Goal: Task Accomplishment & Management: Manage account settings

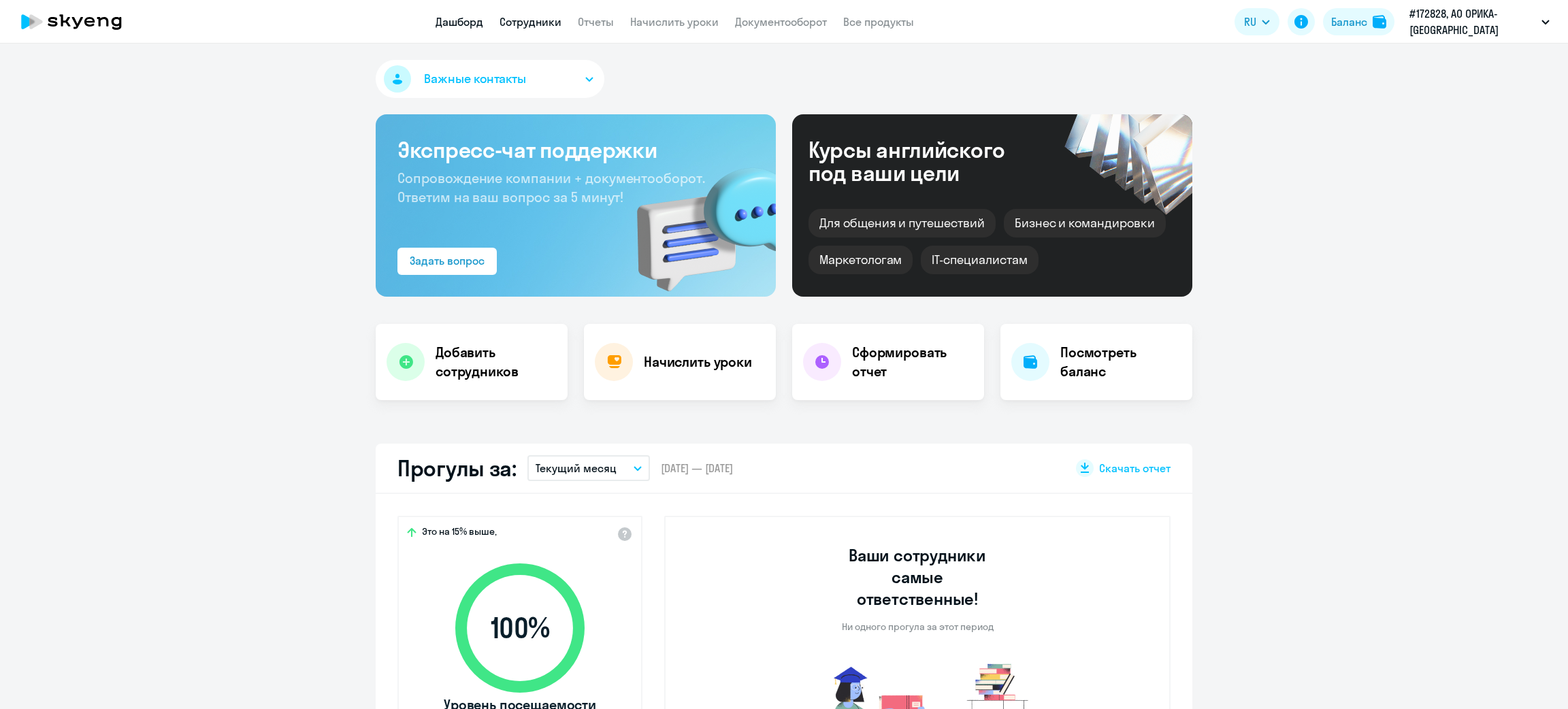
click at [529, 22] on link "Сотрудники" at bounding box center [530, 21] width 62 height 13
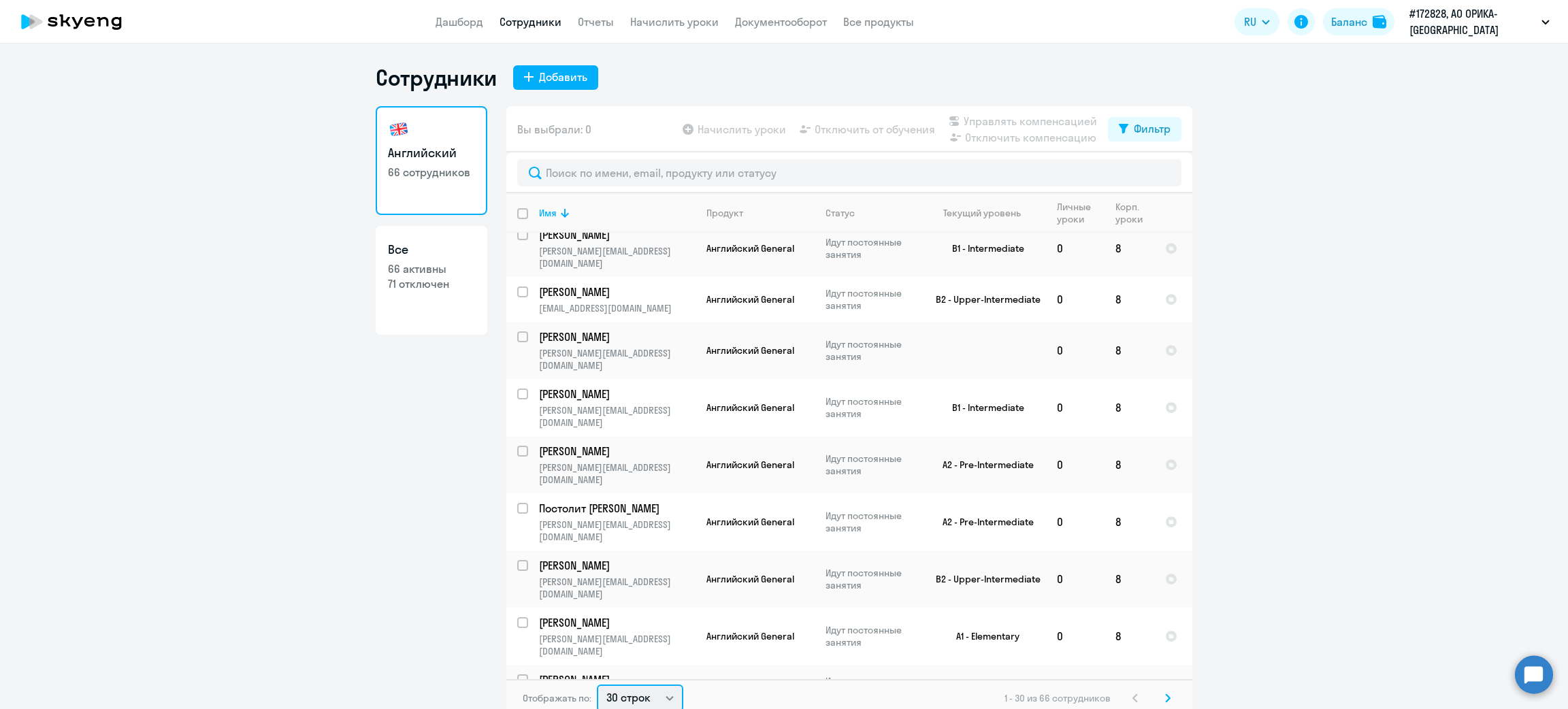
scroll to position [2, 0]
click at [666, 700] on select "30 строк 50 строк 100 строк" at bounding box center [640, 696] width 86 height 28
select select "50"
click at [597, 683] on select "30 строк 50 строк 100 строк" at bounding box center [640, 696] width 86 height 28
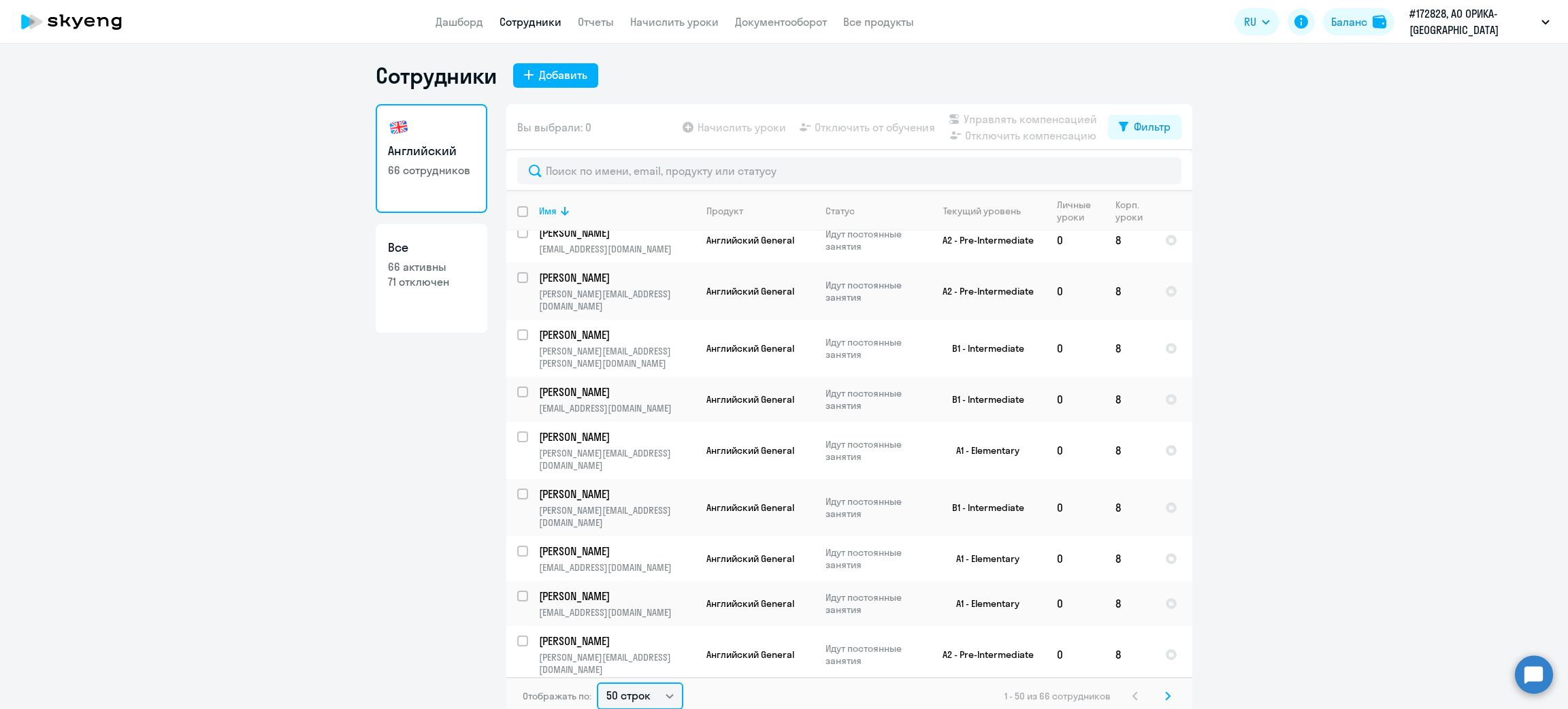
scroll to position [0, 0]
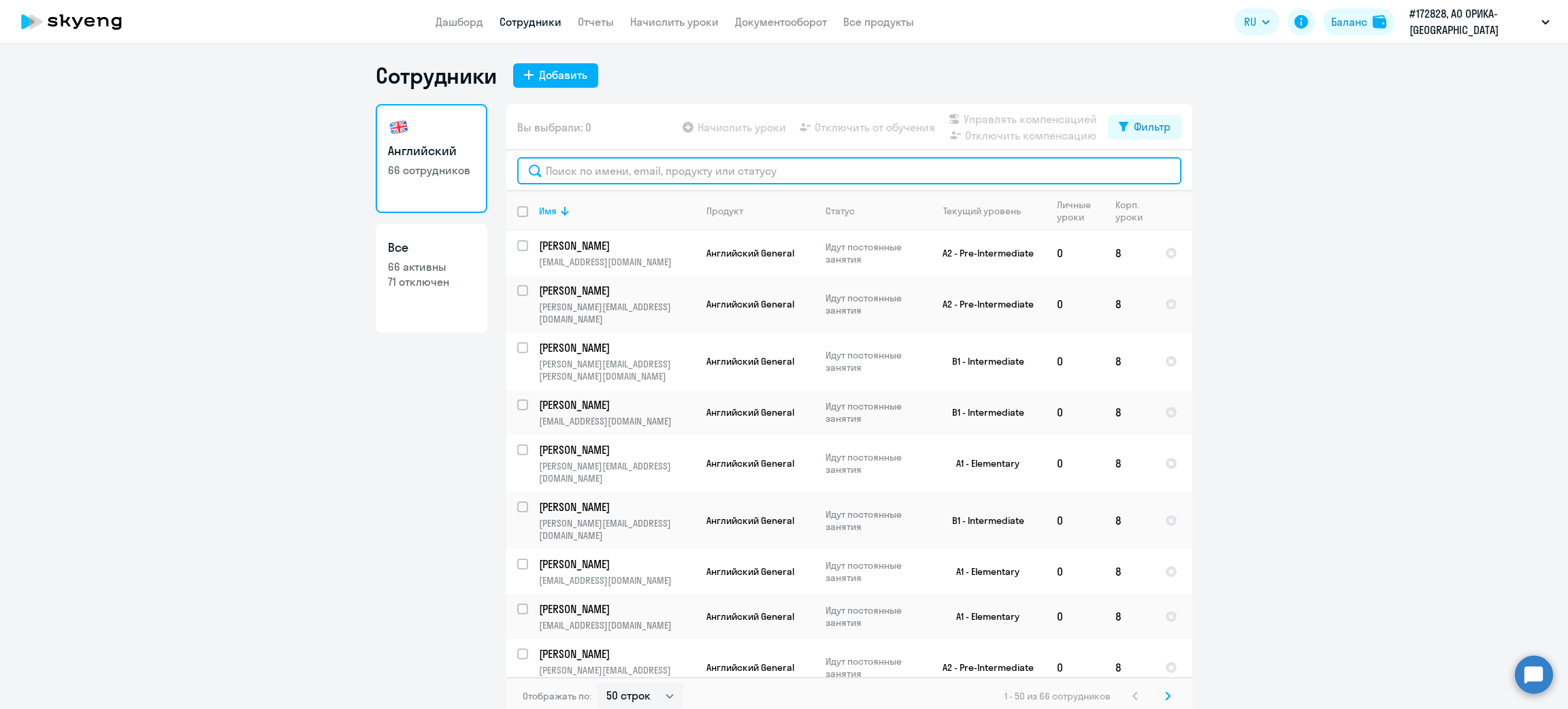
click at [671, 174] on input "text" at bounding box center [849, 171] width 664 height 28
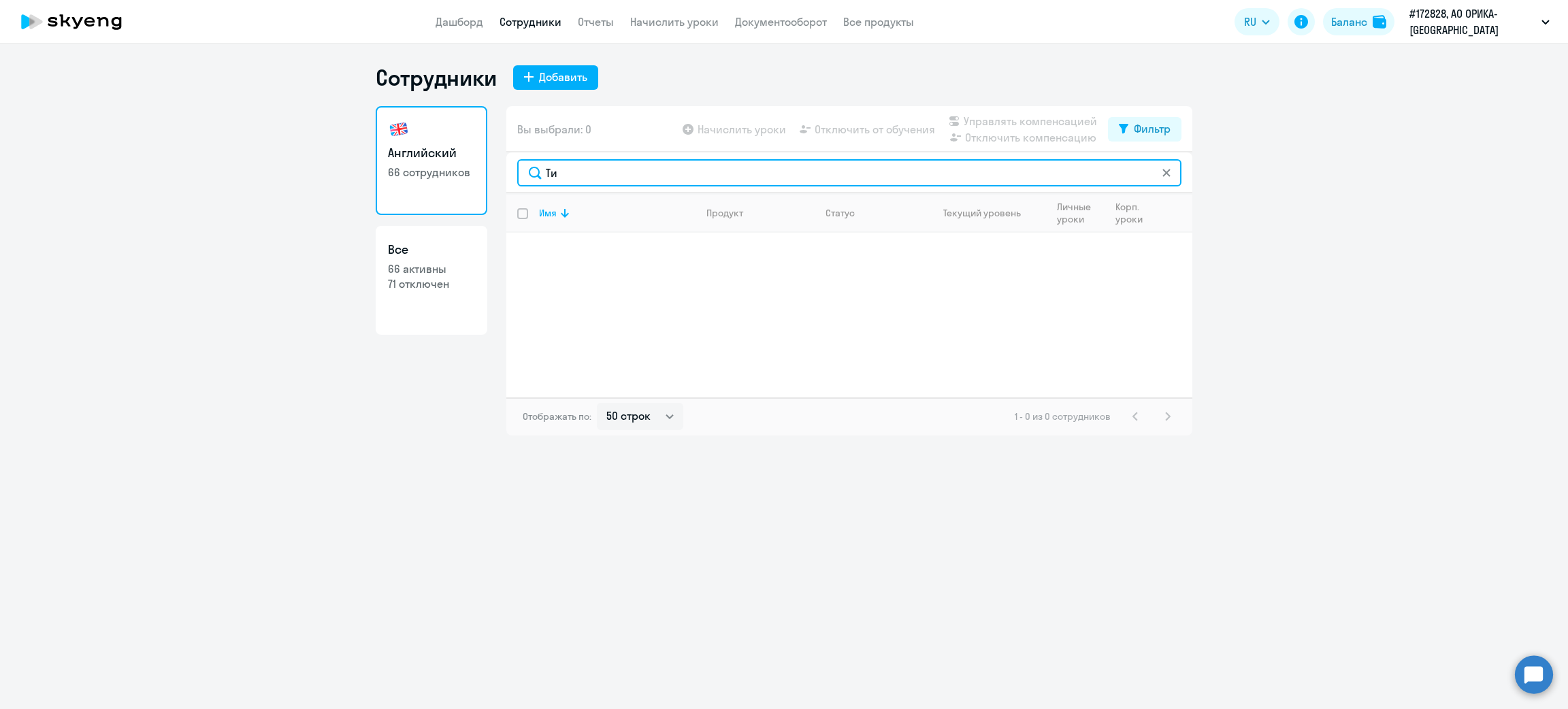
type input "Т"
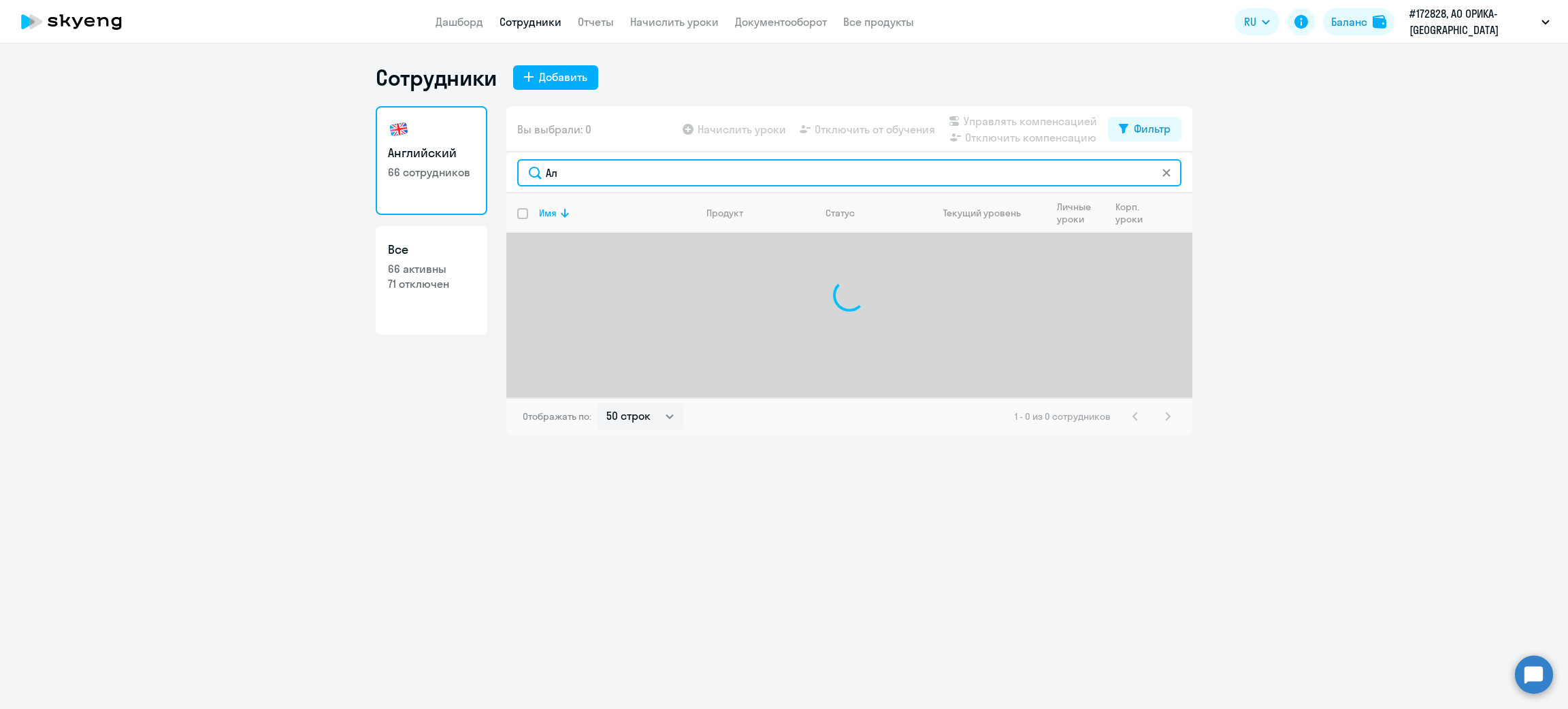
type input "[PERSON_NAME]"
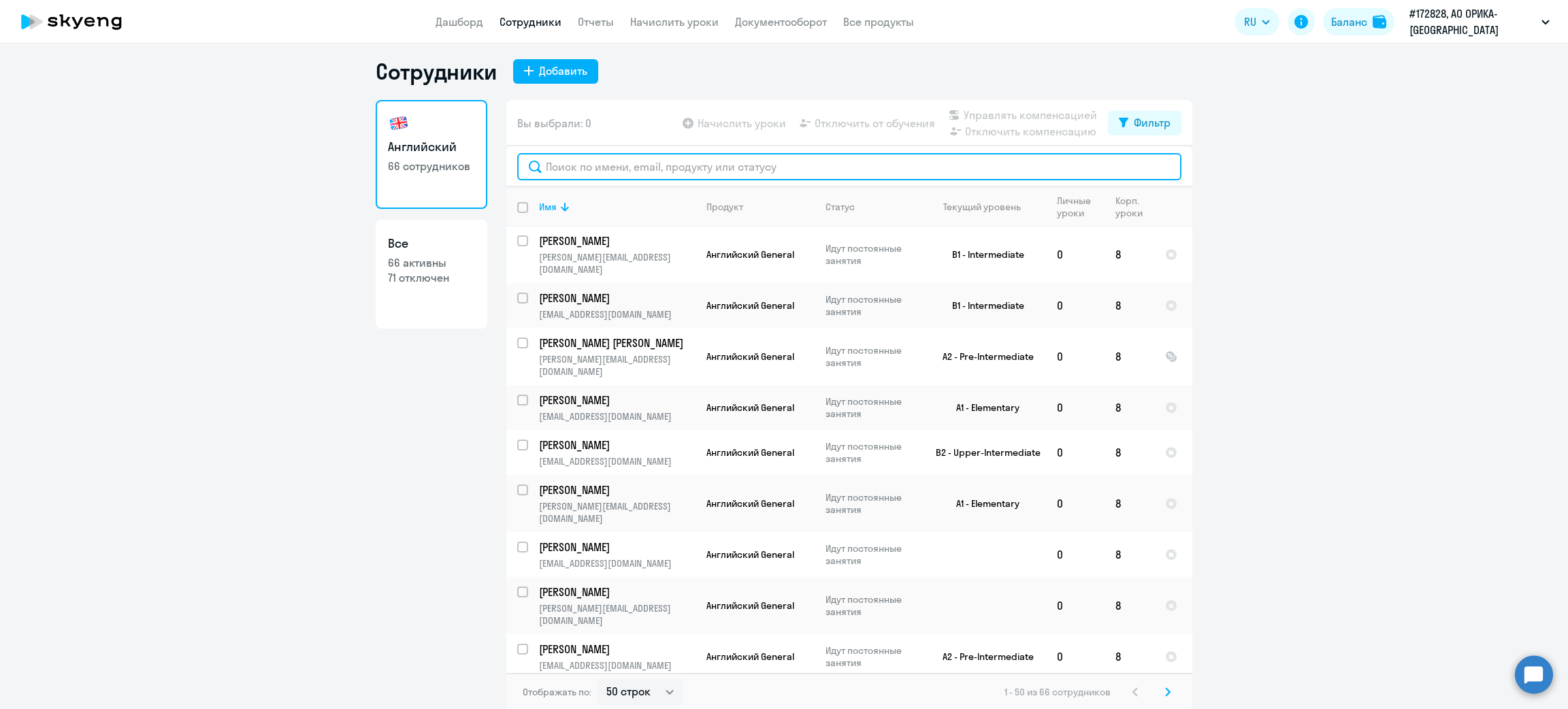
scroll to position [8, 0]
click at [664, 691] on select "30 строк 50 строк 100 строк" at bounding box center [640, 691] width 86 height 28
click at [628, 690] on select "30 строк 50 строк 100 строк" at bounding box center [640, 691] width 86 height 28
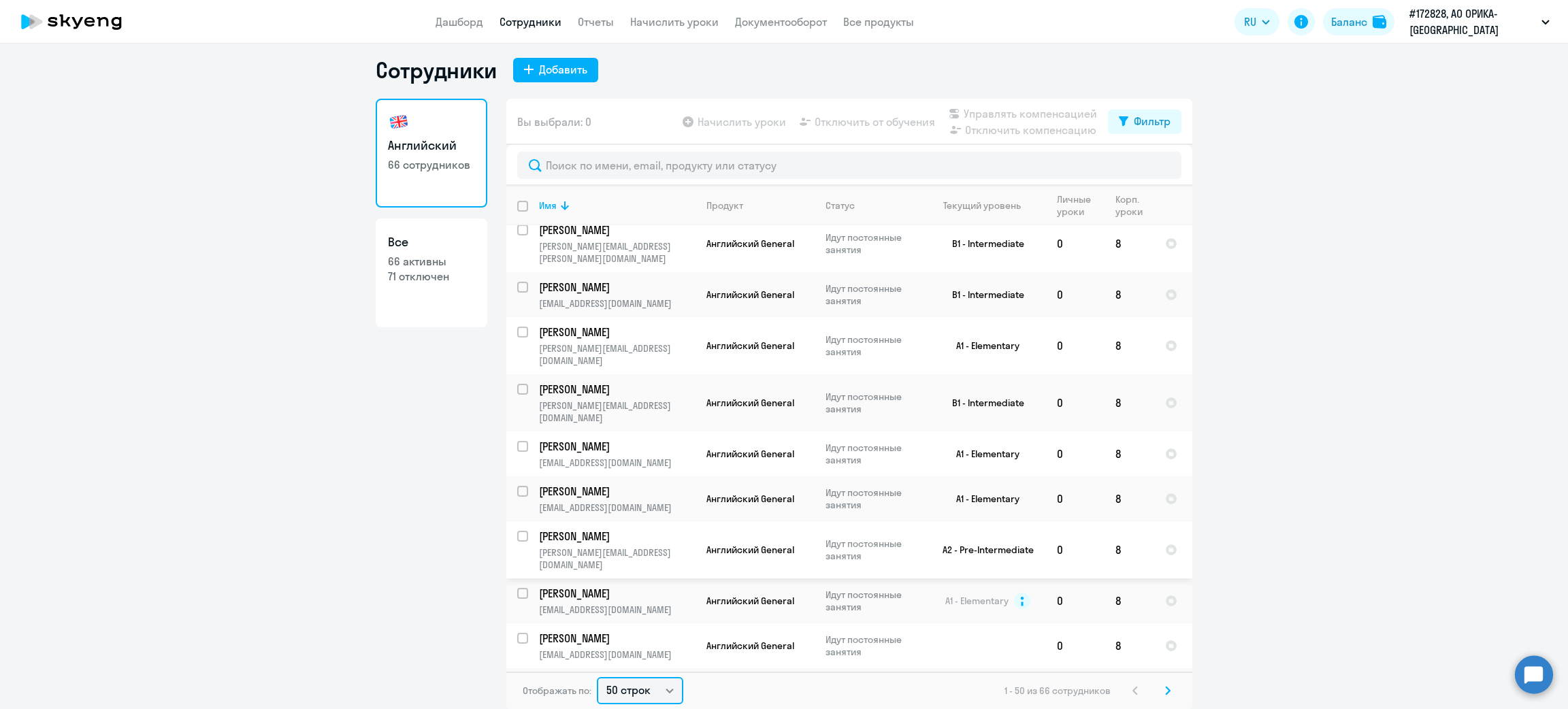
scroll to position [0, 0]
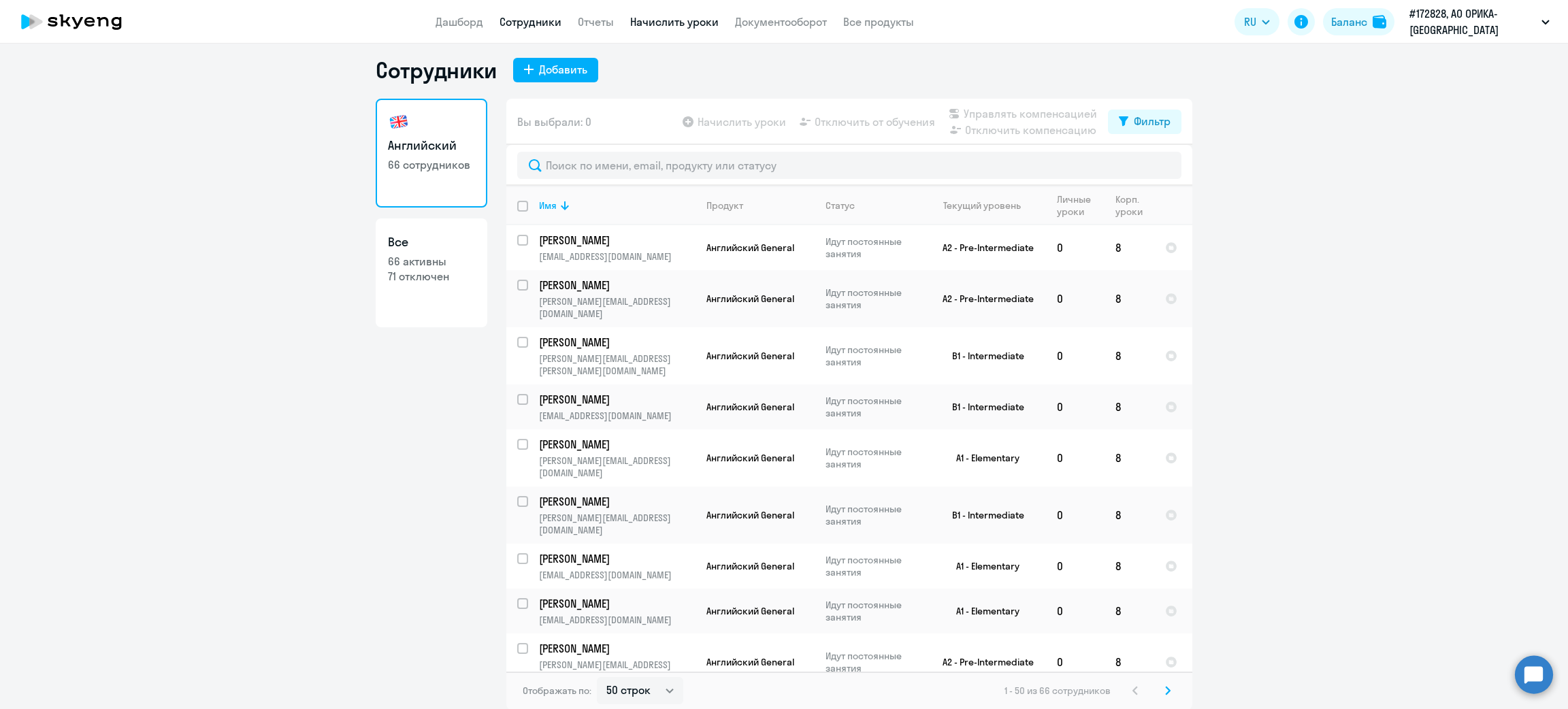
click at [651, 23] on link "Начислить уроки" at bounding box center [674, 21] width 88 height 13
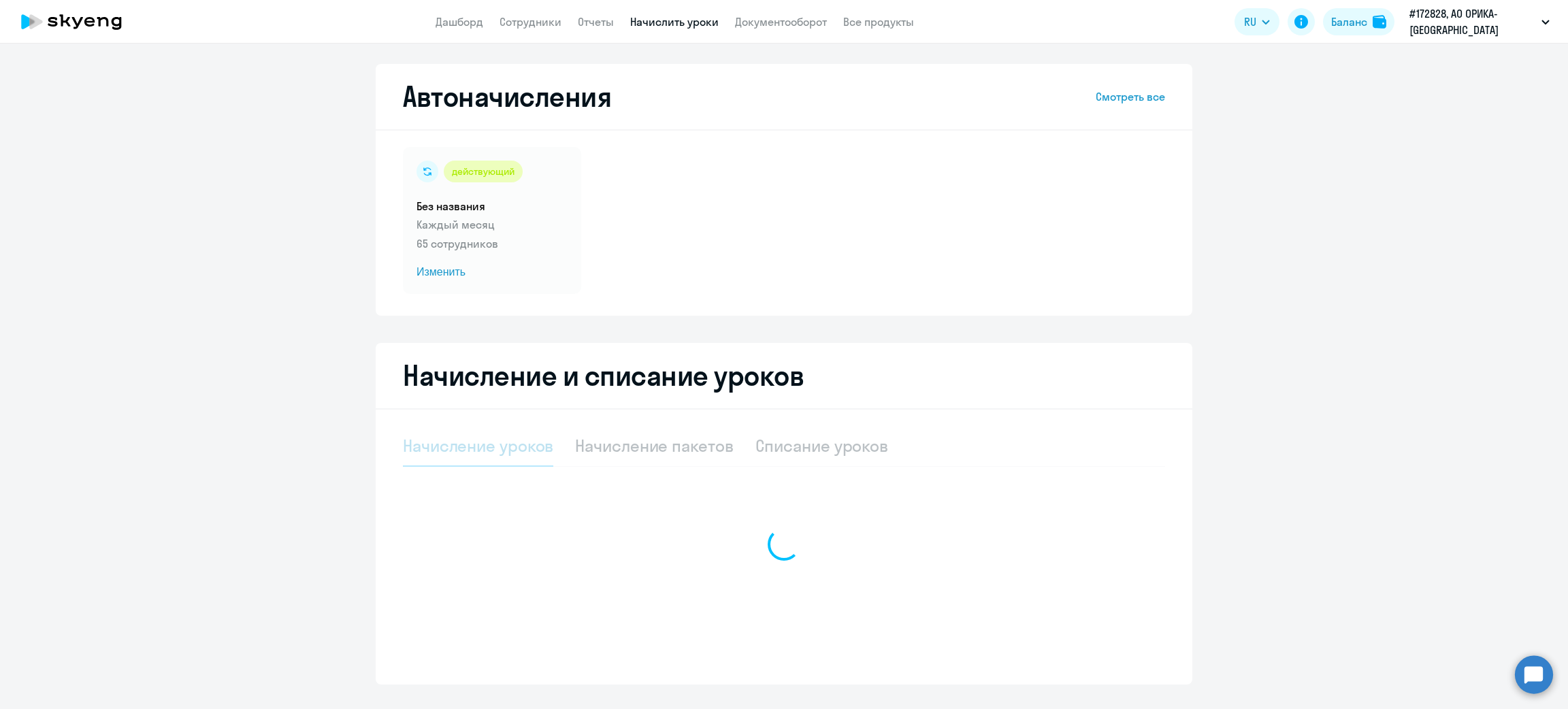
select select "10"
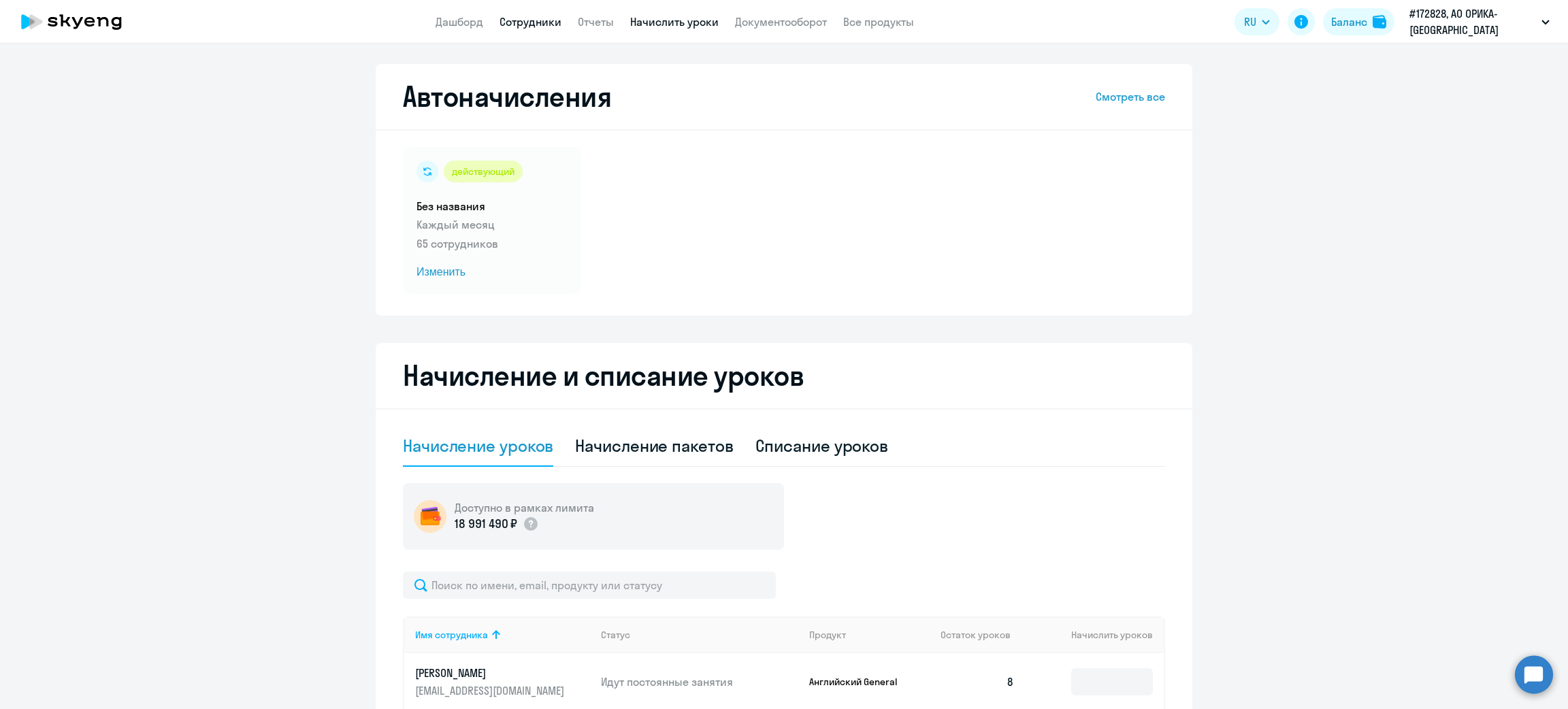
click at [534, 28] on link "Сотрудники" at bounding box center [530, 21] width 62 height 13
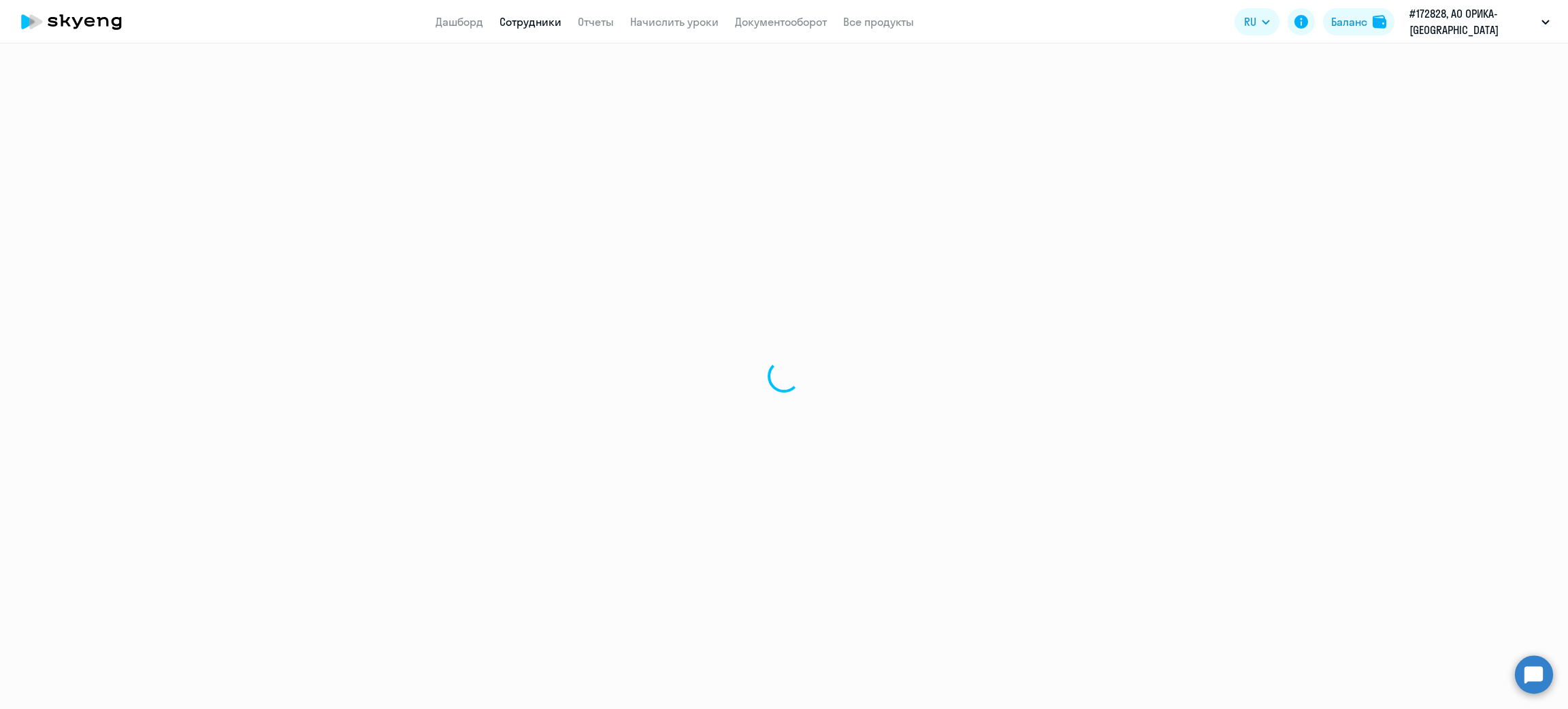
select select "30"
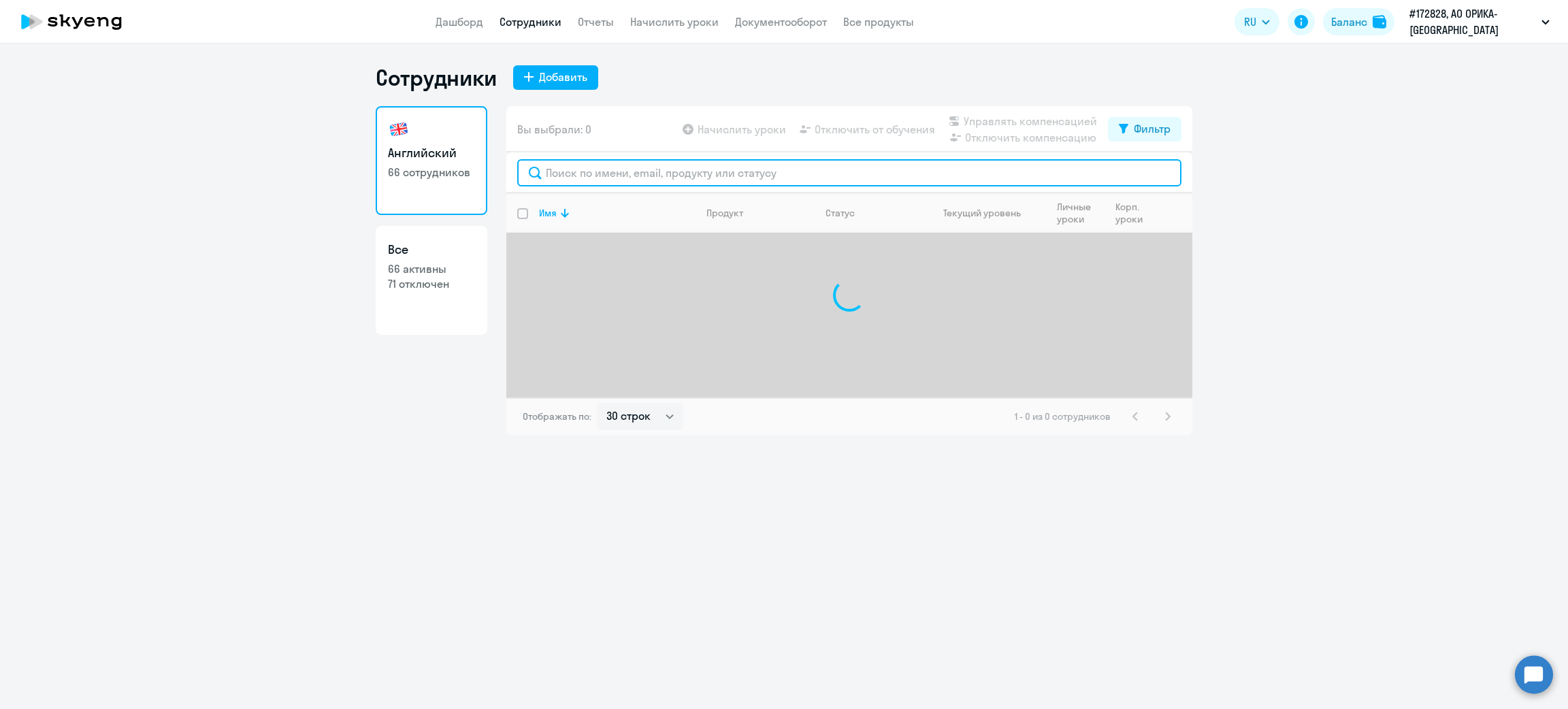
click at [659, 172] on input "text" at bounding box center [849, 173] width 664 height 28
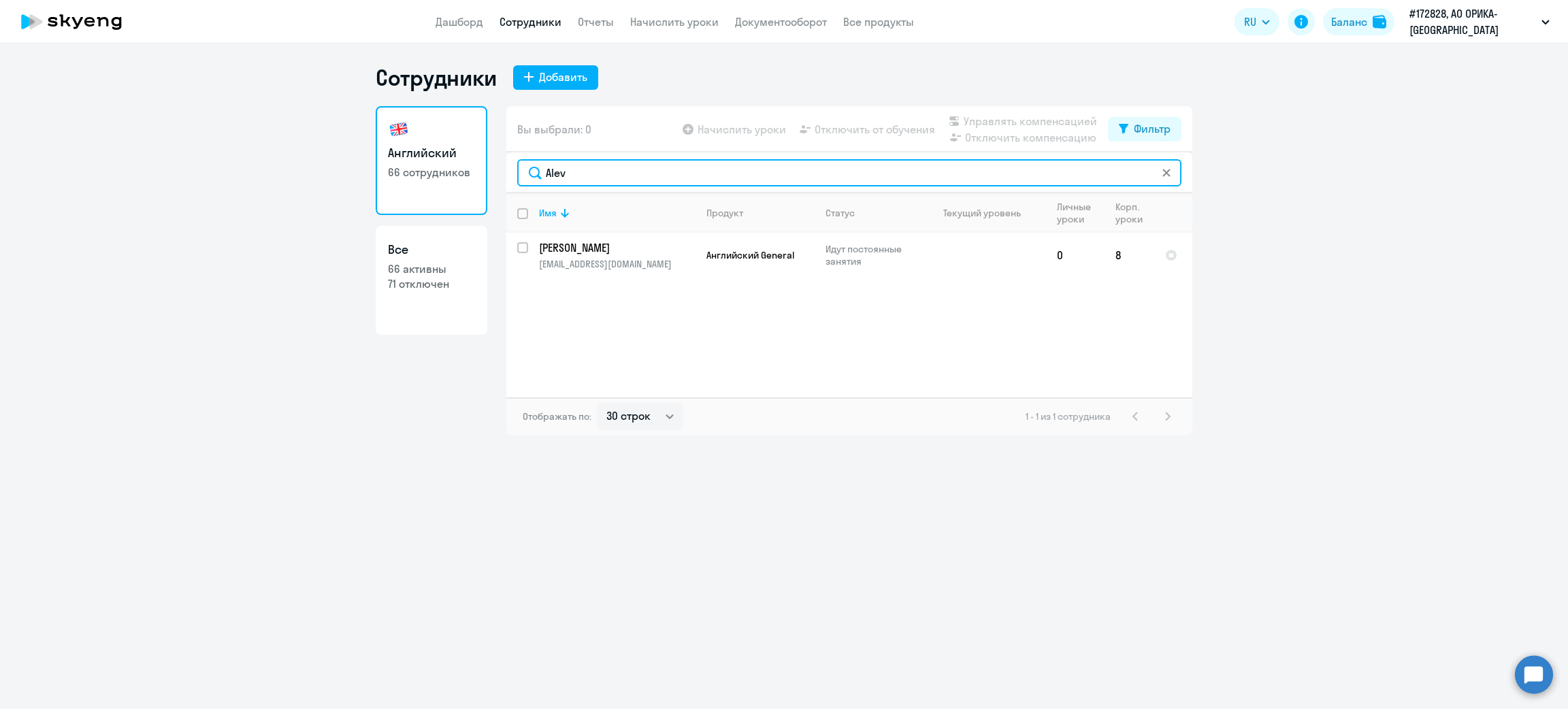
type input "Alev"
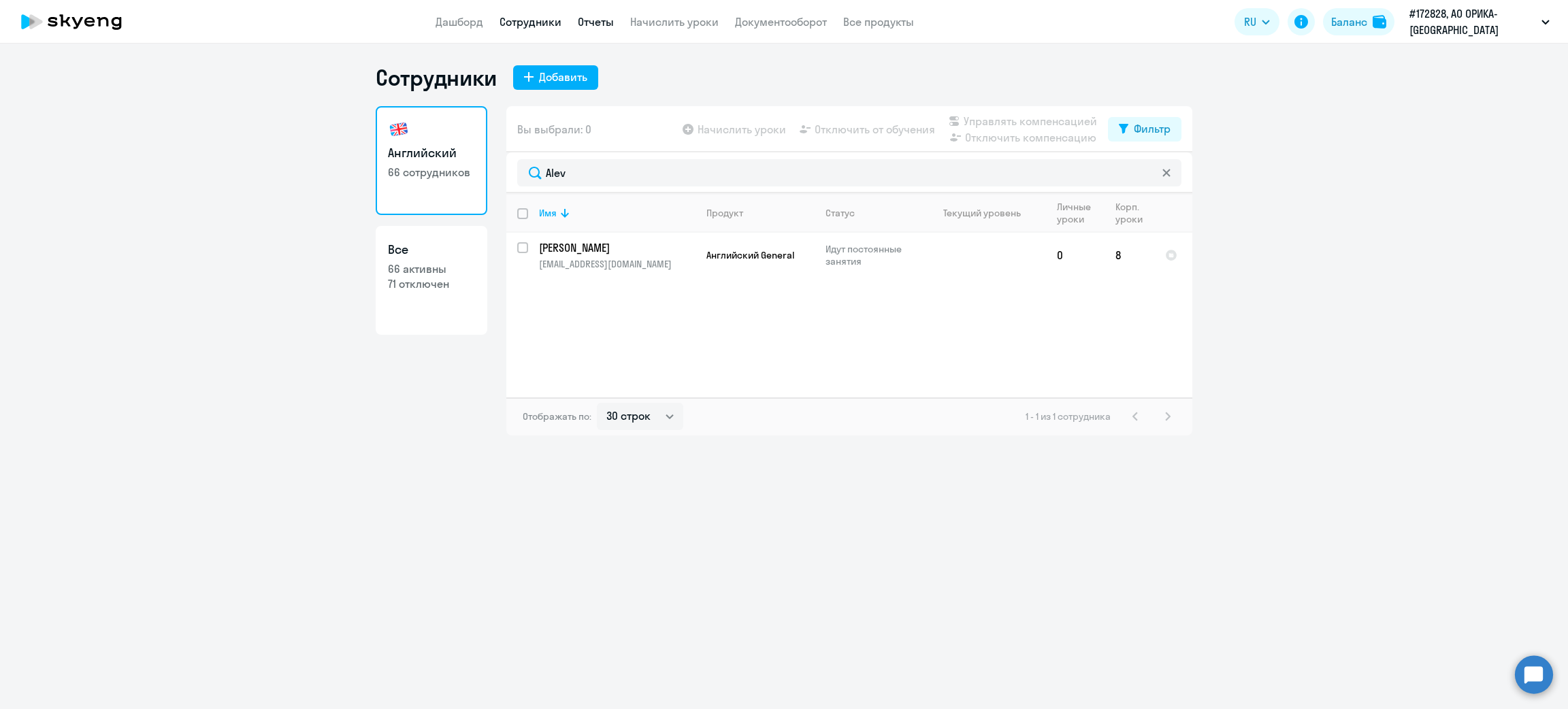
click at [601, 19] on link "Отчеты" at bounding box center [595, 21] width 36 height 13
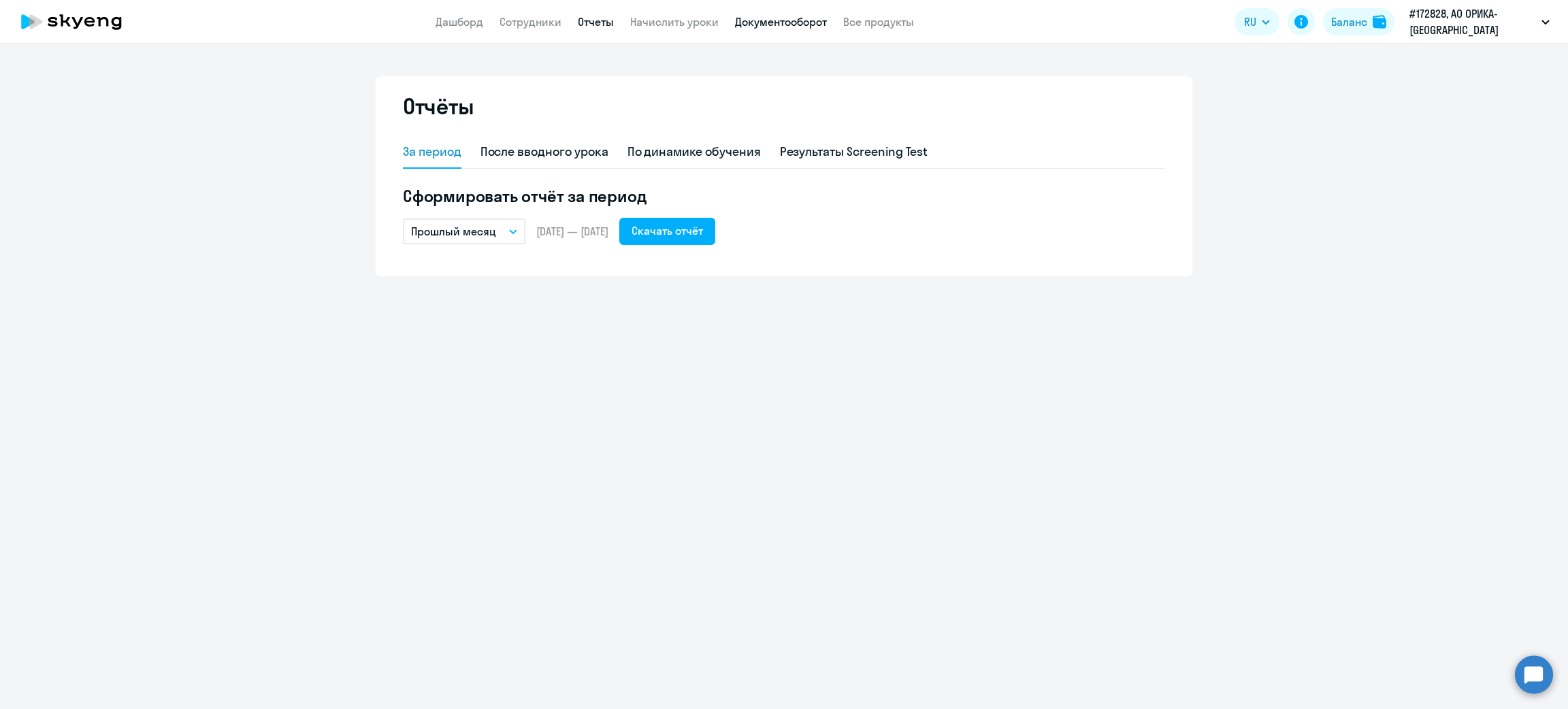
click at [782, 27] on link "Документооборот" at bounding box center [781, 21] width 92 height 13
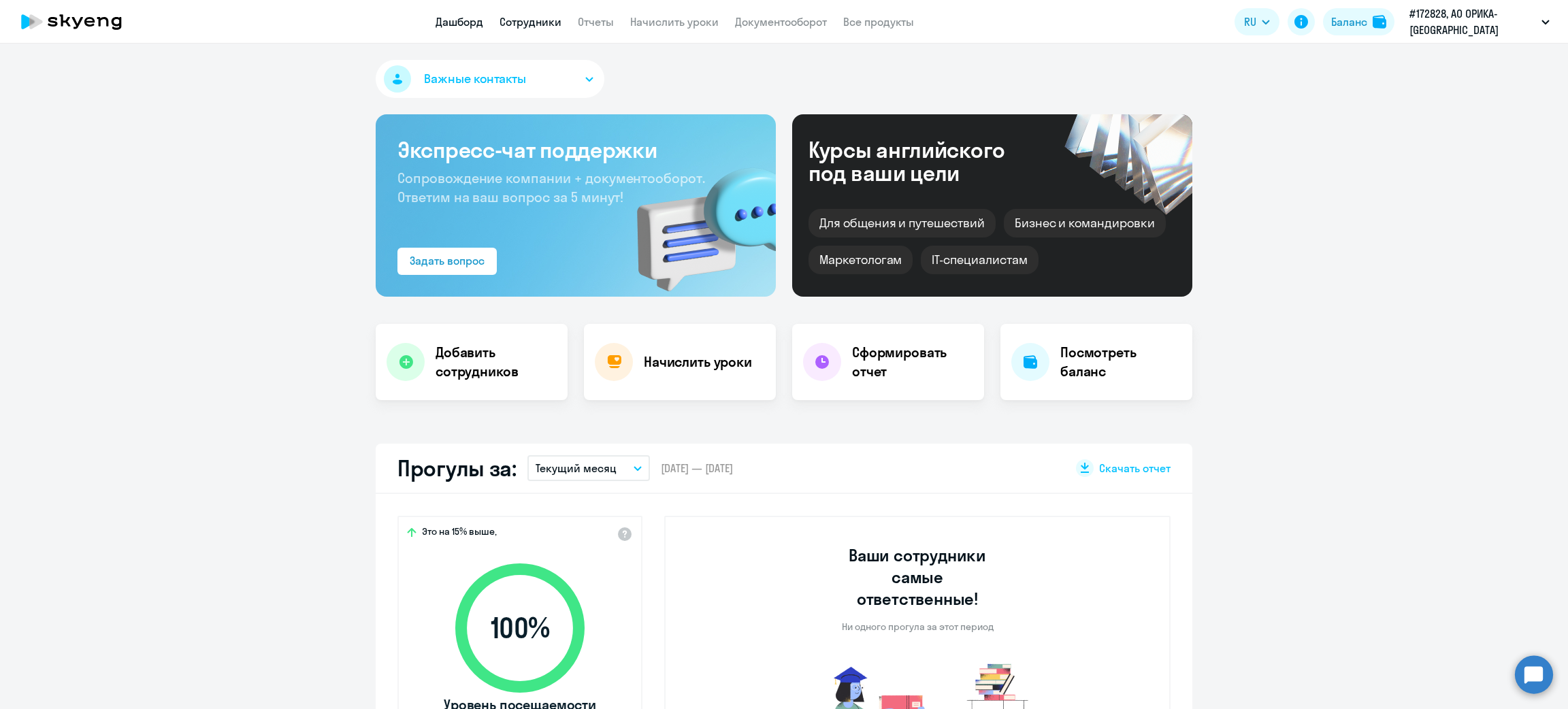
click at [524, 18] on link "Сотрудники" at bounding box center [530, 21] width 62 height 13
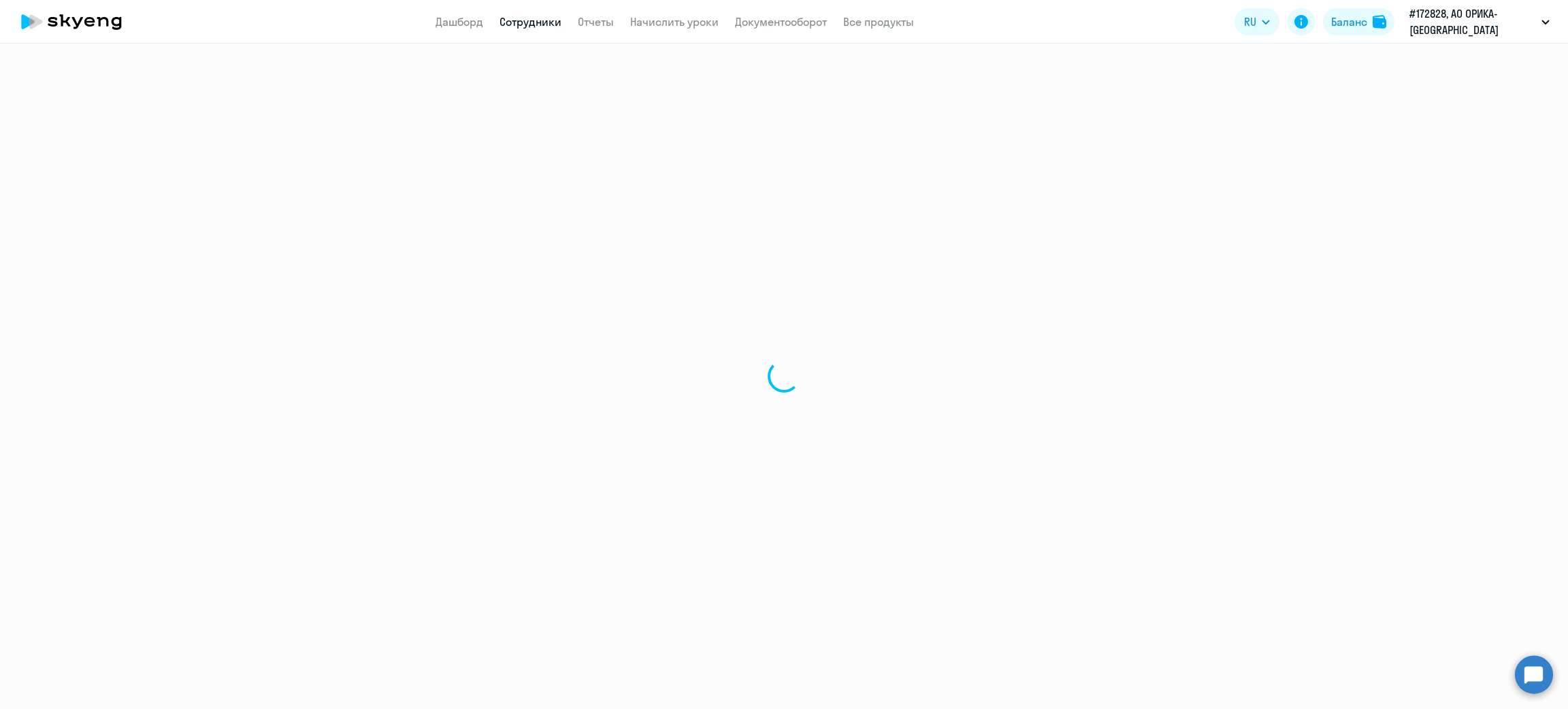
select select "30"
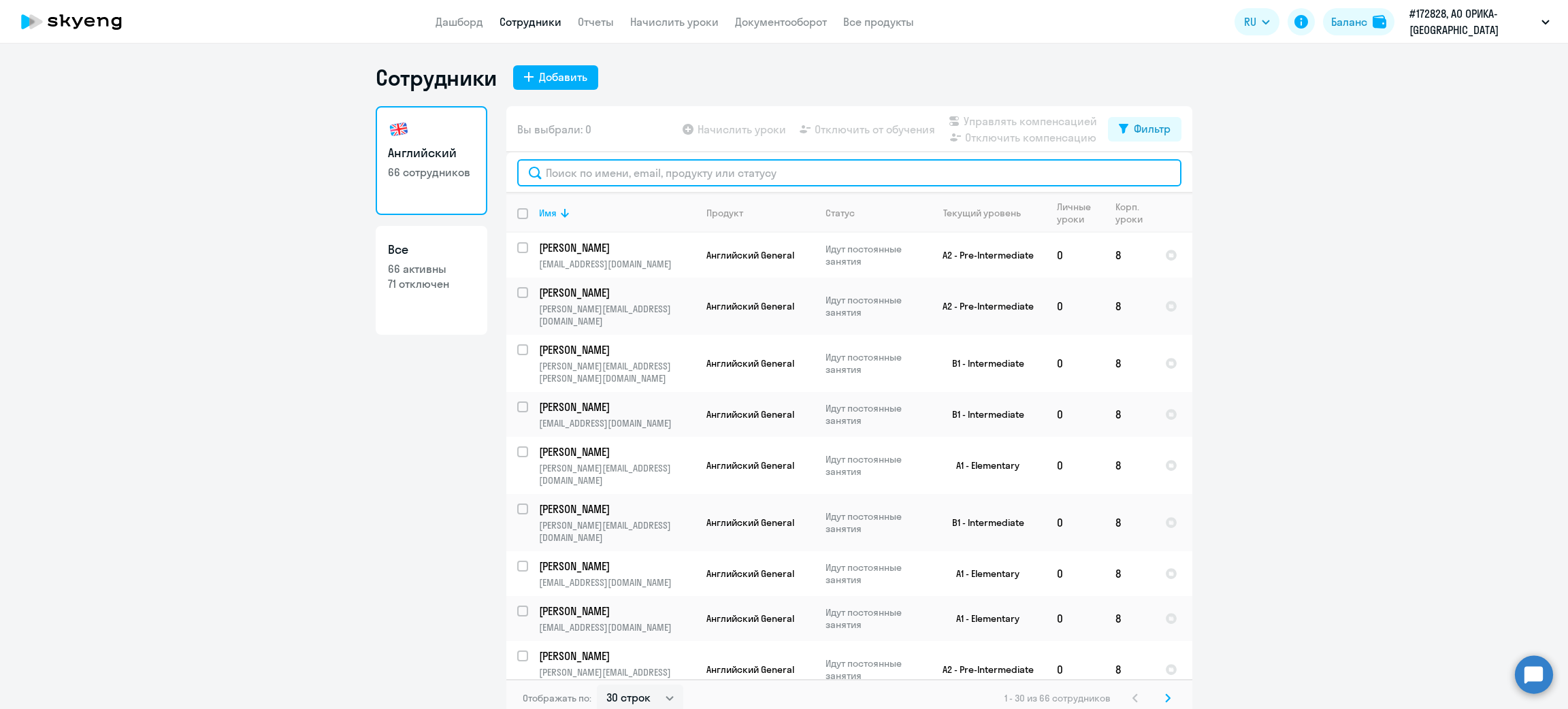
click at [651, 171] on input "text" at bounding box center [849, 173] width 664 height 28
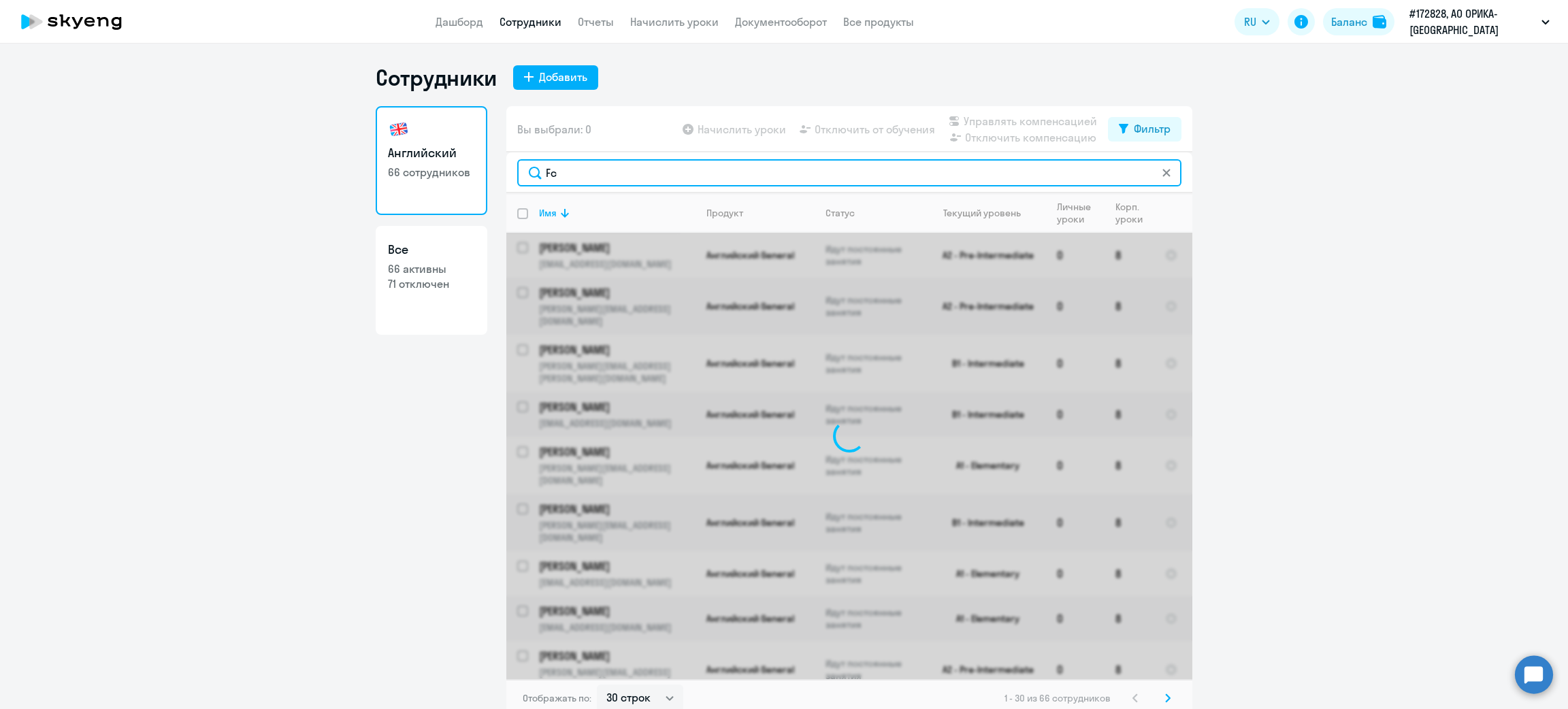
type input "F"
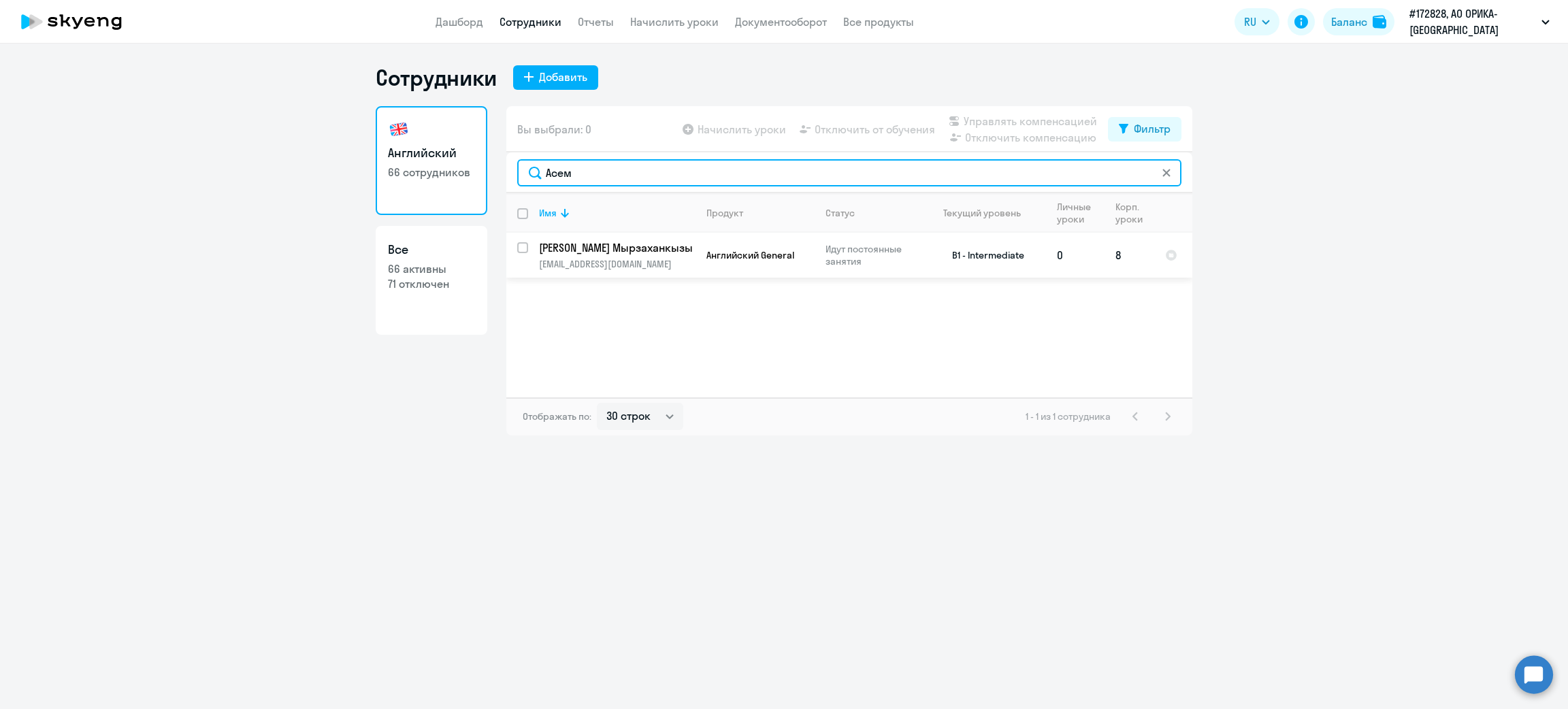
type input "Асем"
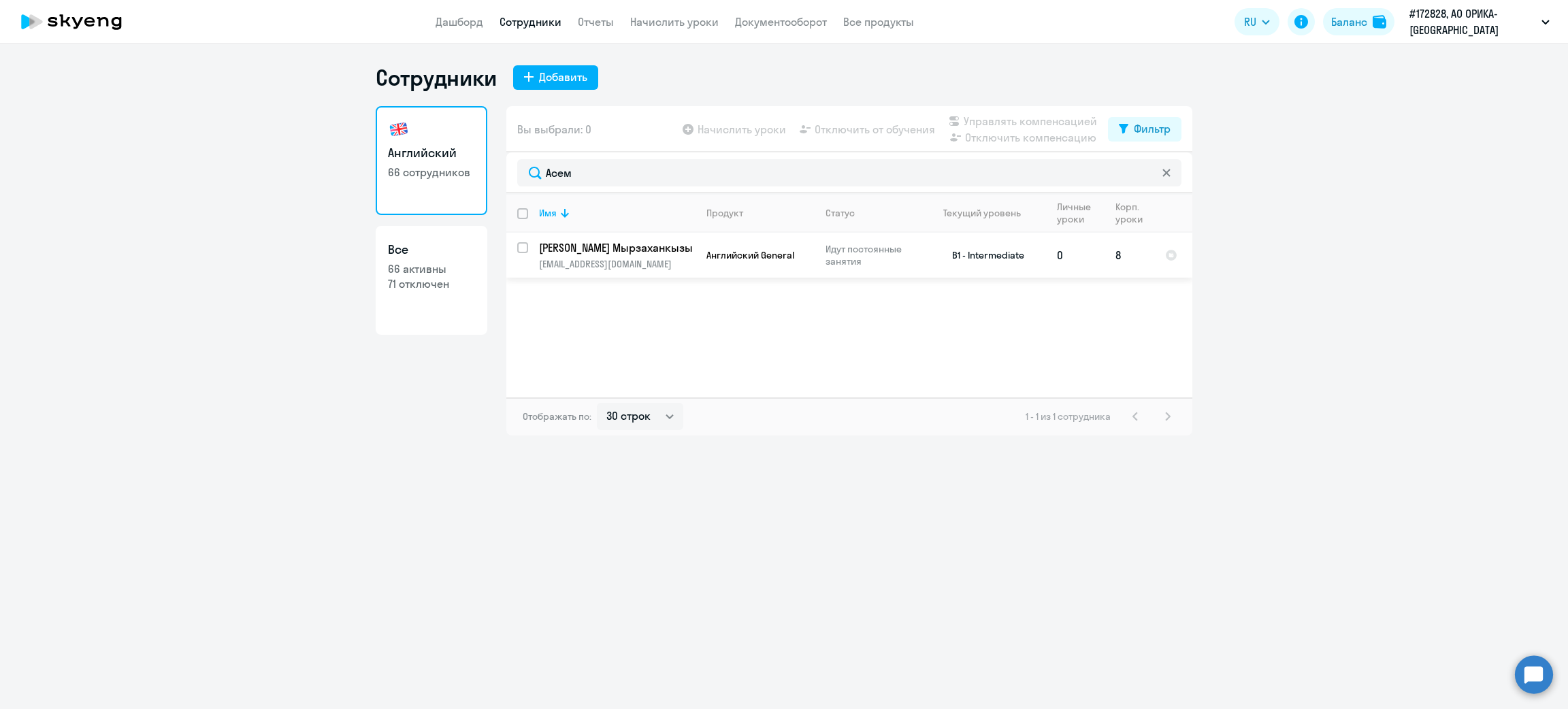
click at [523, 249] on input "select row 38773527" at bounding box center [531, 256] width 28 height 28
checkbox input "true"
click at [863, 125] on span "Отключить от обучения" at bounding box center [875, 129] width 121 height 16
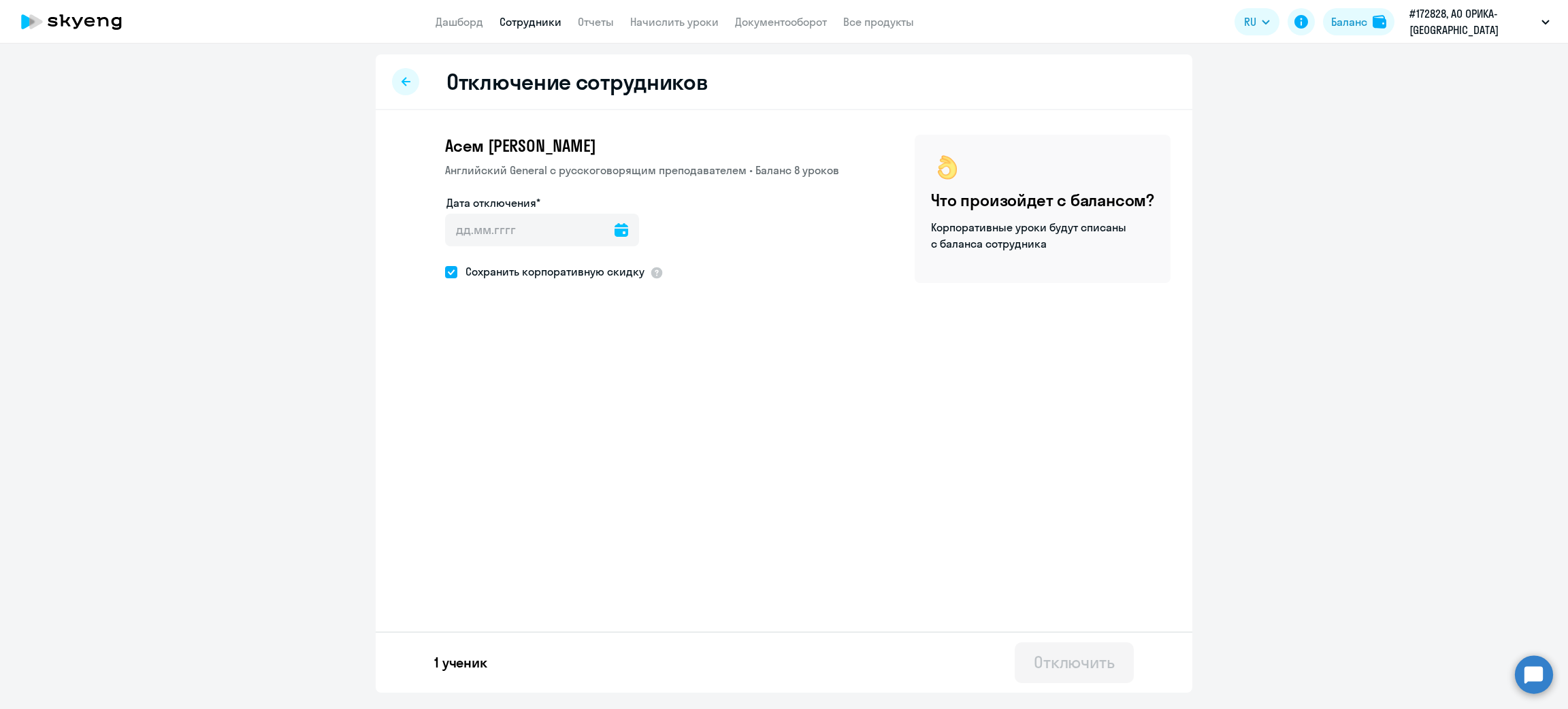
click at [614, 231] on icon at bounding box center [621, 230] width 13 height 13
click at [539, 361] on span "2" at bounding box center [546, 357] width 25 height 25
type input "[DATE]"
click at [1077, 656] on div "Отключить" at bounding box center [1074, 662] width 81 height 22
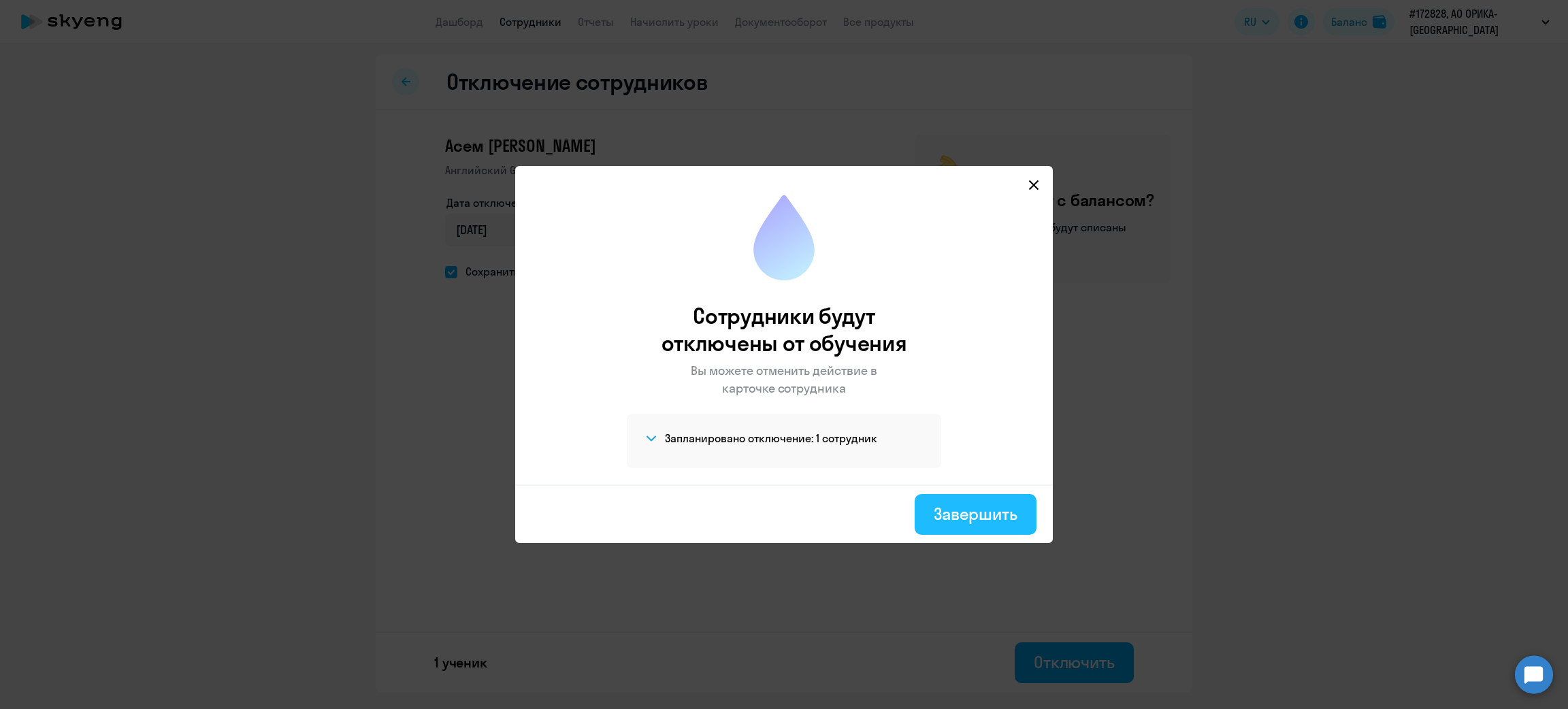
click at [976, 514] on div "Завершить" at bounding box center [975, 513] width 84 height 22
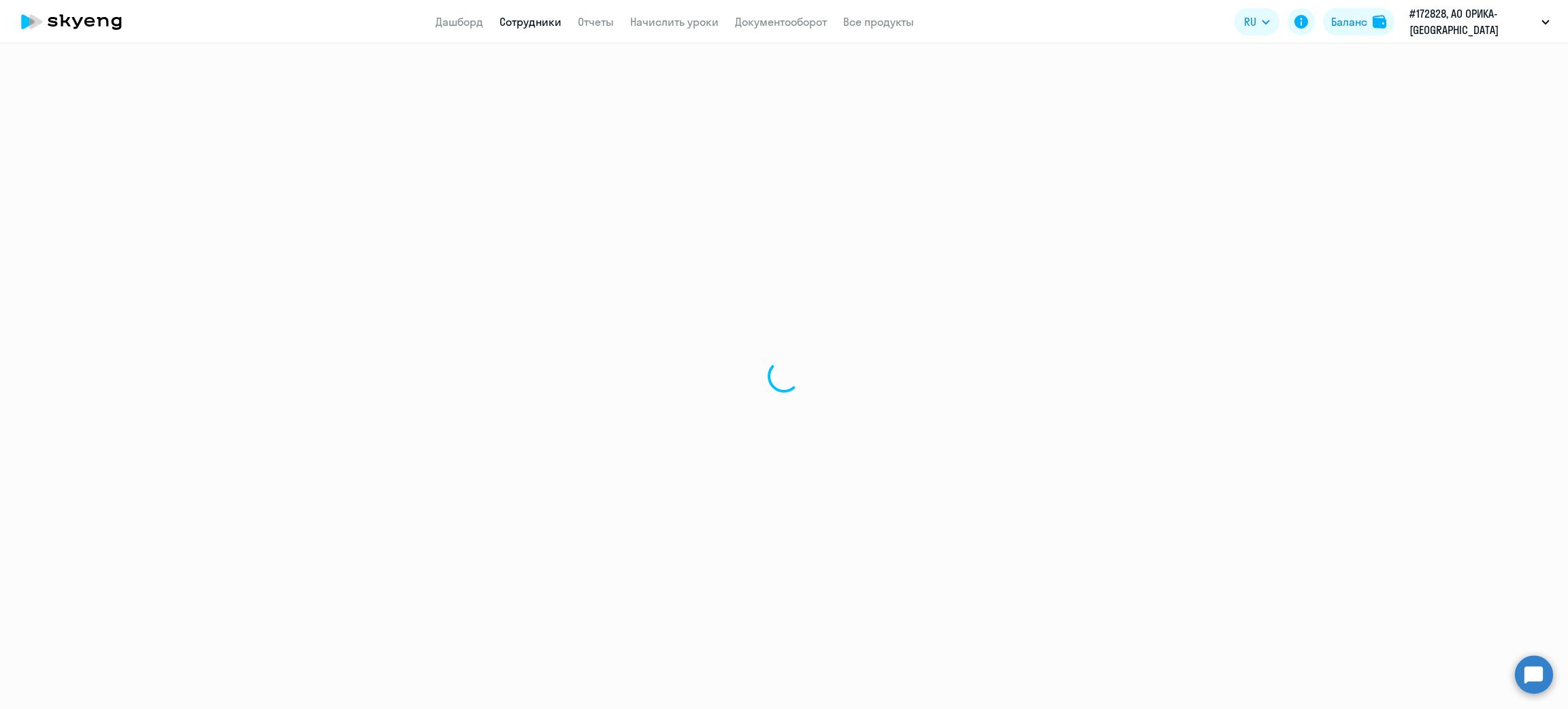
select select "30"
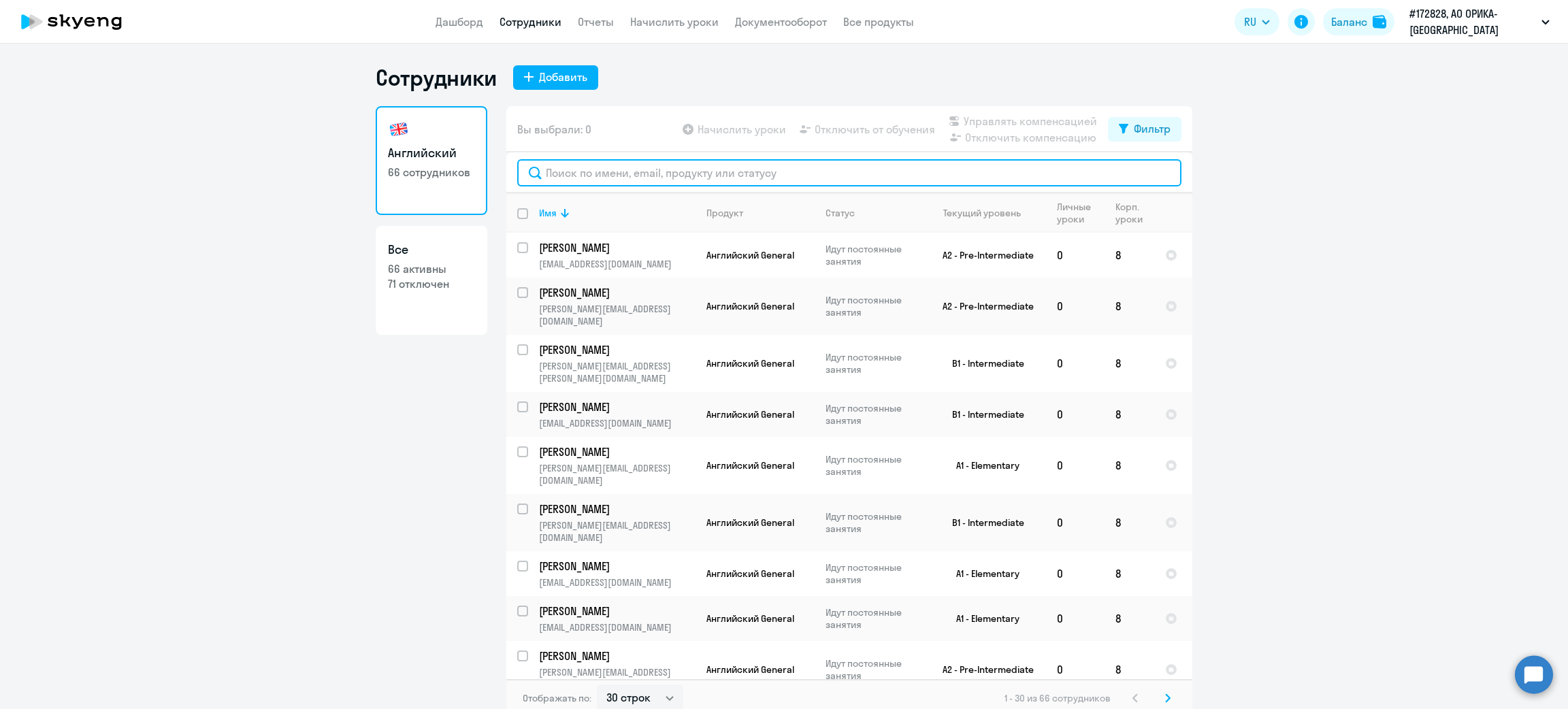
click at [664, 165] on input "text" at bounding box center [849, 173] width 664 height 28
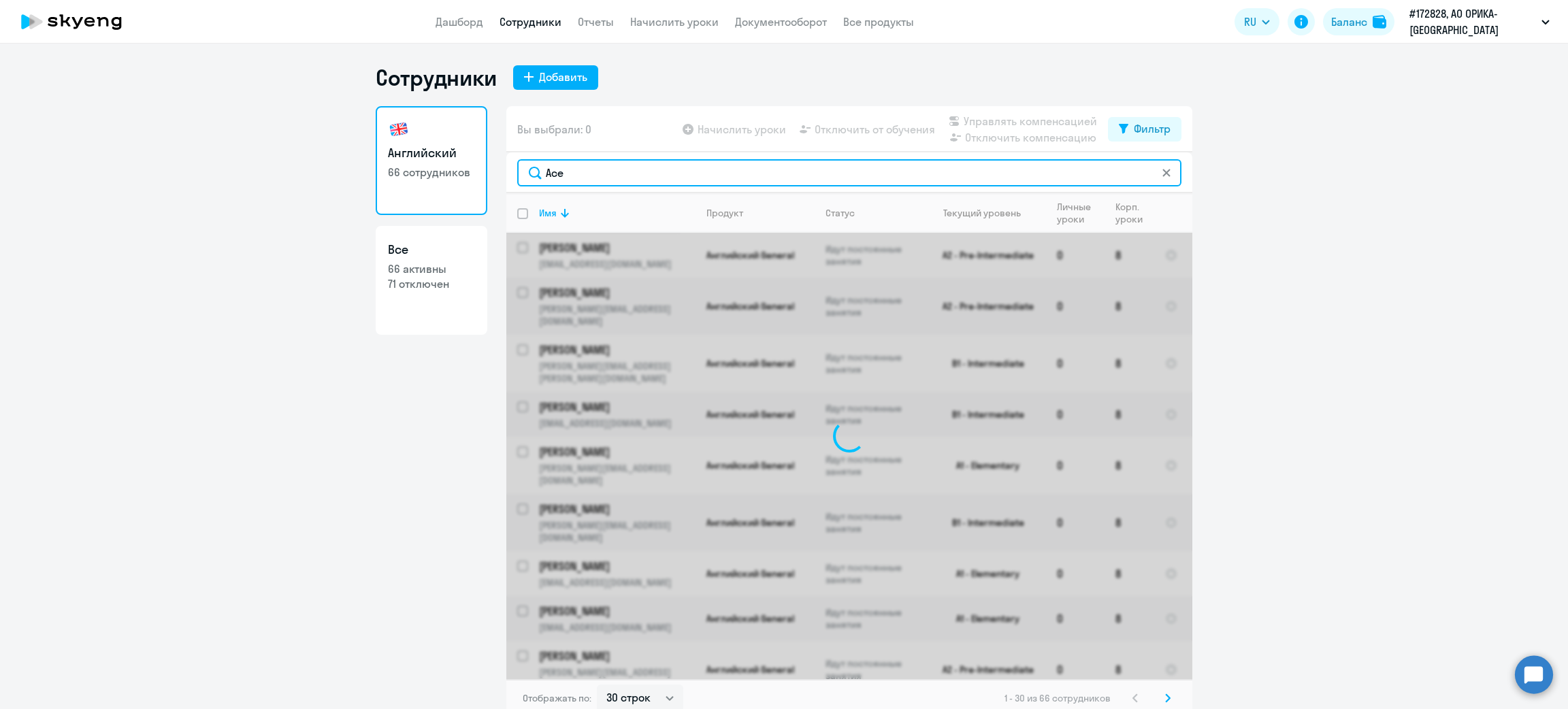
type input "Асем"
